Goal: Information Seeking & Learning: Check status

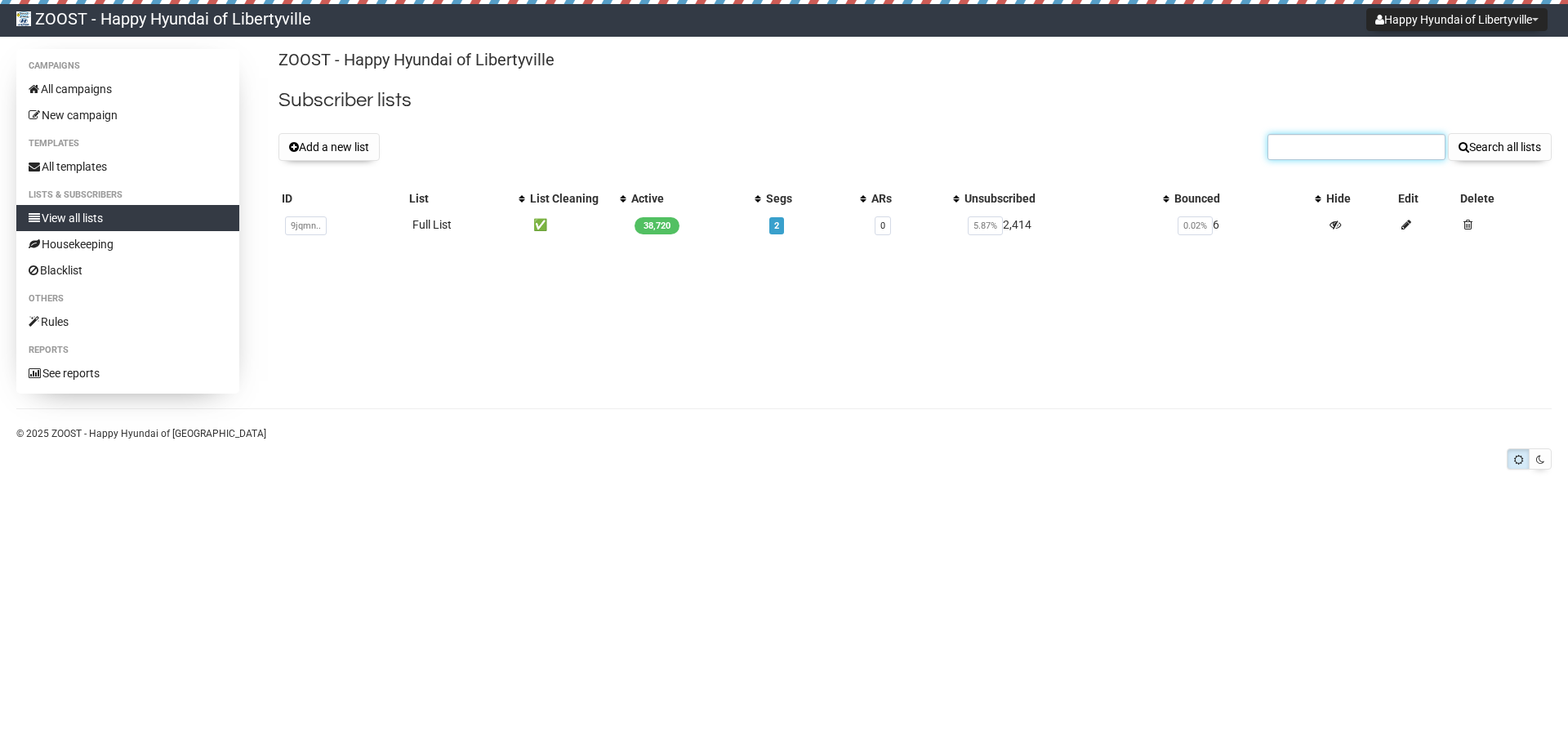
click at [1326, 146] on input "text" at bounding box center [1356, 147] width 178 height 26
paste input "[EMAIL_ADDRESS][DOMAIN_NAME]"
type input "[EMAIL_ADDRESS][DOMAIN_NAME]"
click at [1448, 133] on button "Search all lists" at bounding box center [1499, 147] width 103 height 28
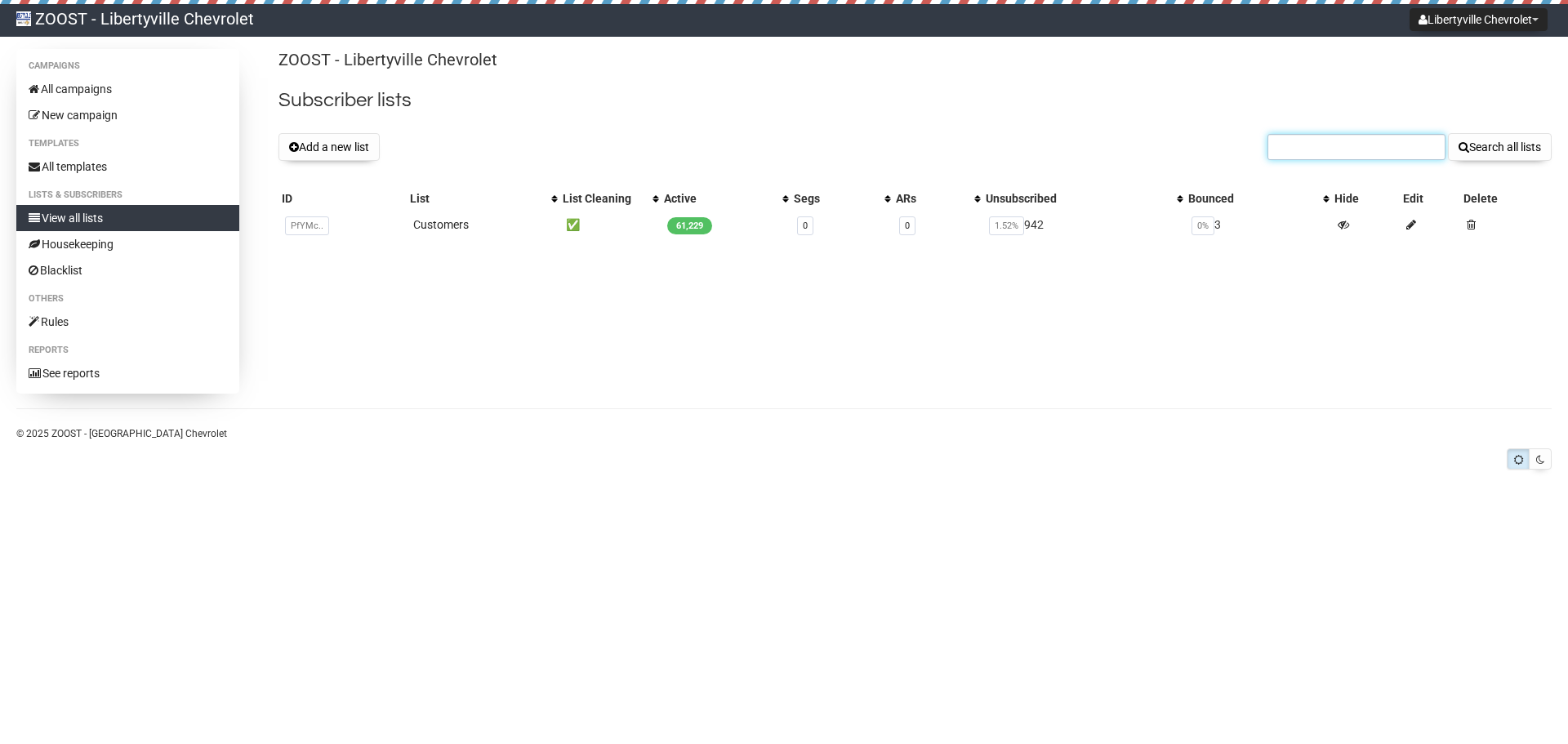
click at [1342, 147] on input "text" at bounding box center [1356, 147] width 178 height 26
paste input "px8042@comcast.net"
type input "px8042@comcast.net"
click at [1448, 133] on button "Search all lists" at bounding box center [1499, 147] width 103 height 28
